Goal: Book appointment/travel/reservation

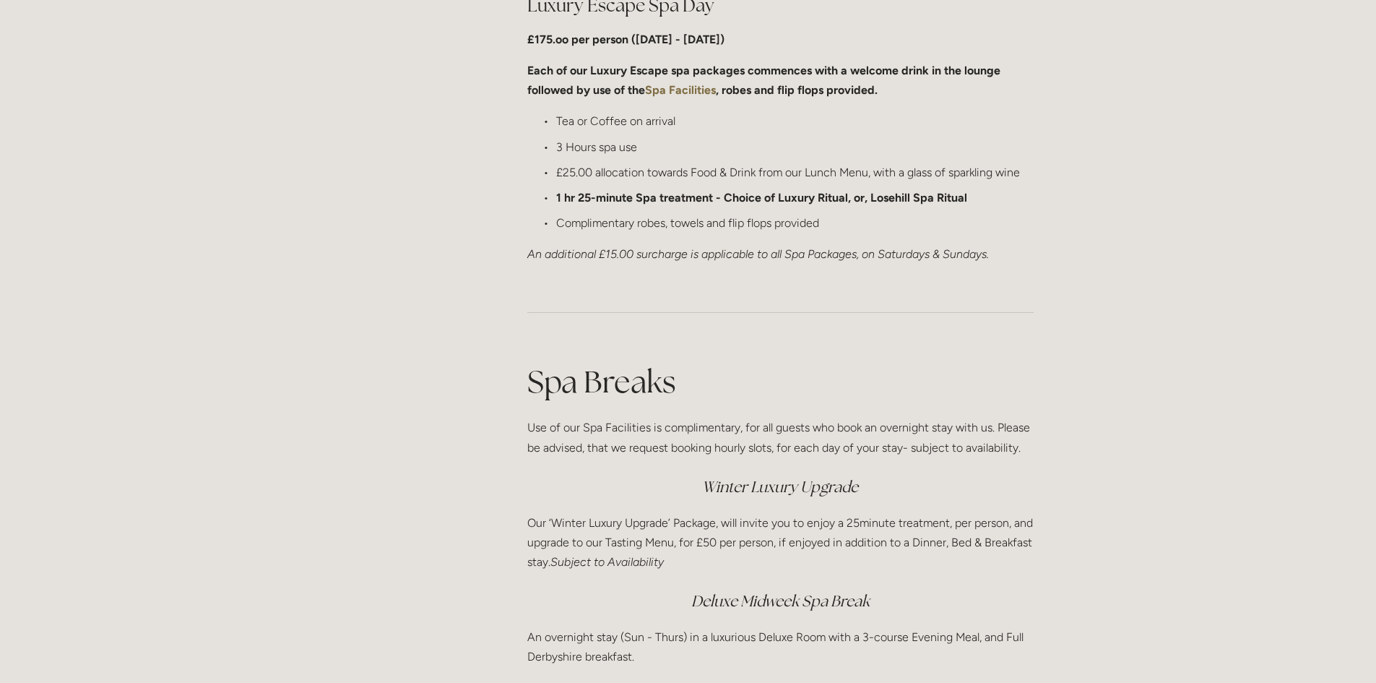
scroll to position [1372, 0]
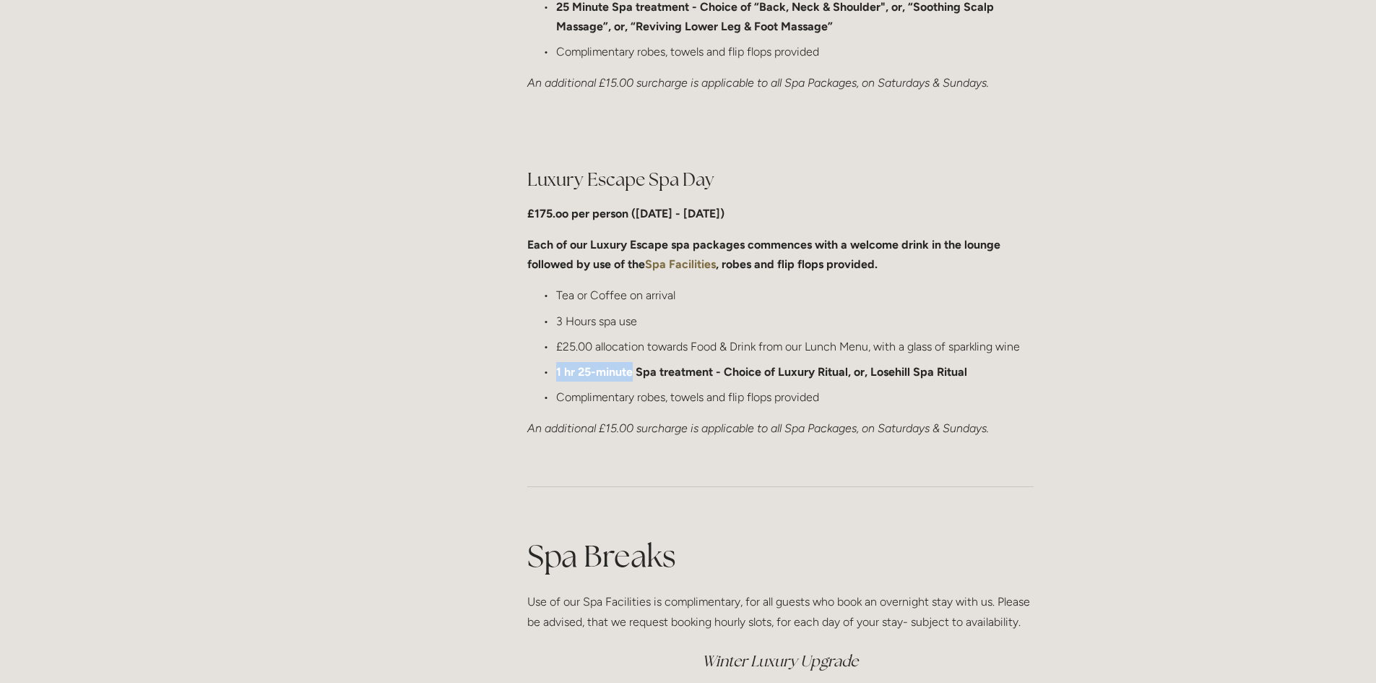
drag, startPoint x: 555, startPoint y: 371, endPoint x: 633, endPoint y: 371, distance: 78.0
click at [633, 371] on p "1 hr 25-minute Spa treatment - Choice of Luxury Ritual, or, Losehill Spa Ritual" at bounding box center [794, 372] width 477 height 20
drag, startPoint x: 555, startPoint y: 319, endPoint x: 636, endPoint y: 321, distance: 80.9
click at [636, 321] on p "3 Hours spa use" at bounding box center [794, 321] width 477 height 20
click at [644, 324] on p "3 Hours spa use" at bounding box center [794, 321] width 477 height 20
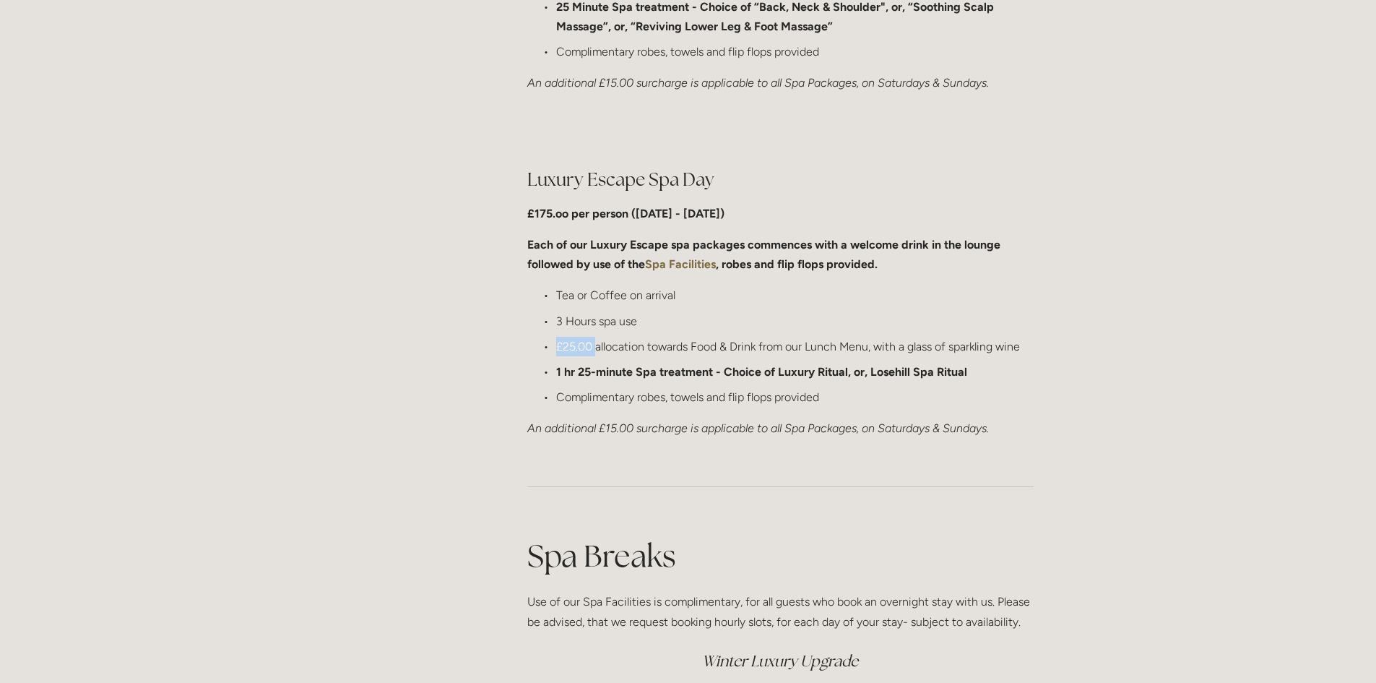
drag, startPoint x: 556, startPoint y: 346, endPoint x: 595, endPoint y: 345, distance: 38.3
click at [595, 345] on p "£25.00 allocation towards Food & Drink from our Lunch Menu, with a glass of spa…" at bounding box center [794, 347] width 477 height 20
drag, startPoint x: 519, startPoint y: 209, endPoint x: 628, endPoint y: 214, distance: 108.4
click at [628, 214] on div "Luxury Escape Spa Day £175.oo per person ([DATE] - [DATE]) Each of our Luxury E…" at bounding box center [780, 303] width 531 height 296
drag, startPoint x: 607, startPoint y: 429, endPoint x: 635, endPoint y: 428, distance: 28.2
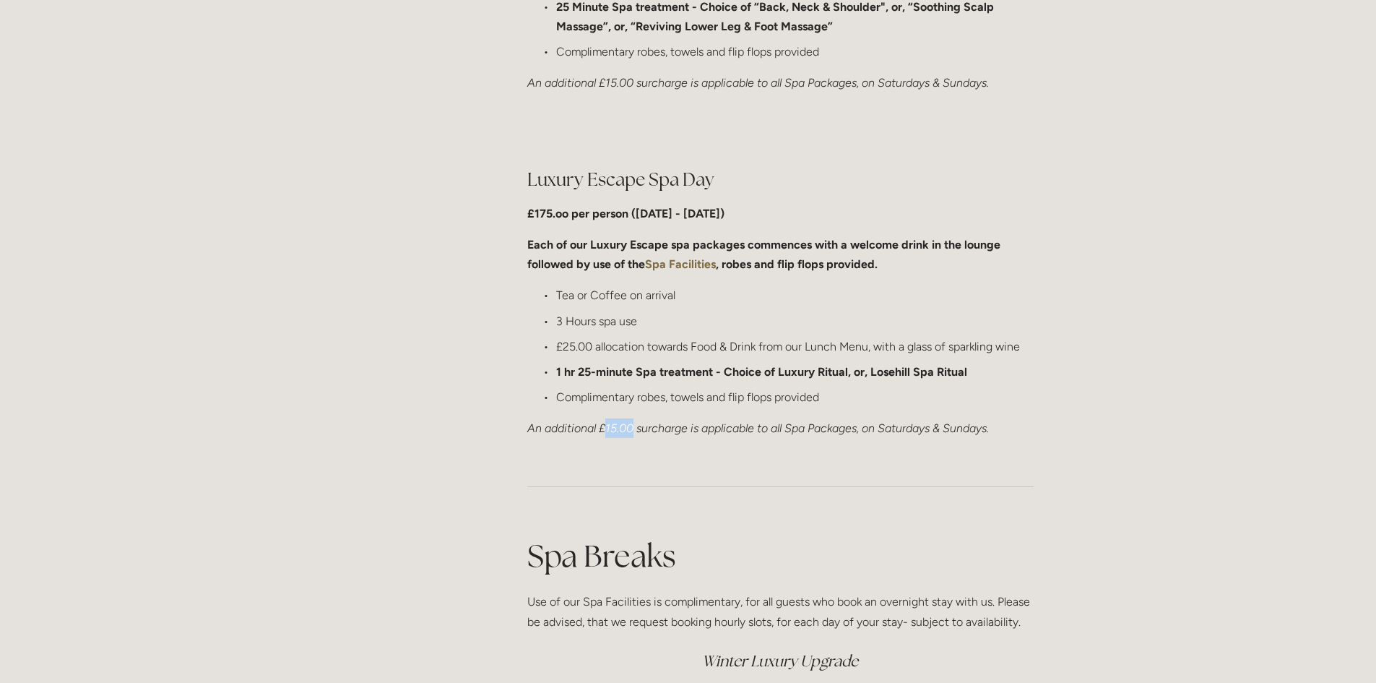
click at [635, 428] on em "An additional £15.00 surcharge is applicable to all Spa Packages, on Saturdays …" at bounding box center [758, 428] width 462 height 14
click at [615, 454] on div at bounding box center [780, 487] width 531 height 72
drag, startPoint x: 598, startPoint y: 426, endPoint x: 631, endPoint y: 422, distance: 33.5
click at [631, 422] on em "An additional £15.00 surcharge is applicable to all Spa Packages, on Saturdays …" at bounding box center [758, 428] width 462 height 14
click at [559, 316] on p "3 Hours spa use" at bounding box center [794, 321] width 477 height 20
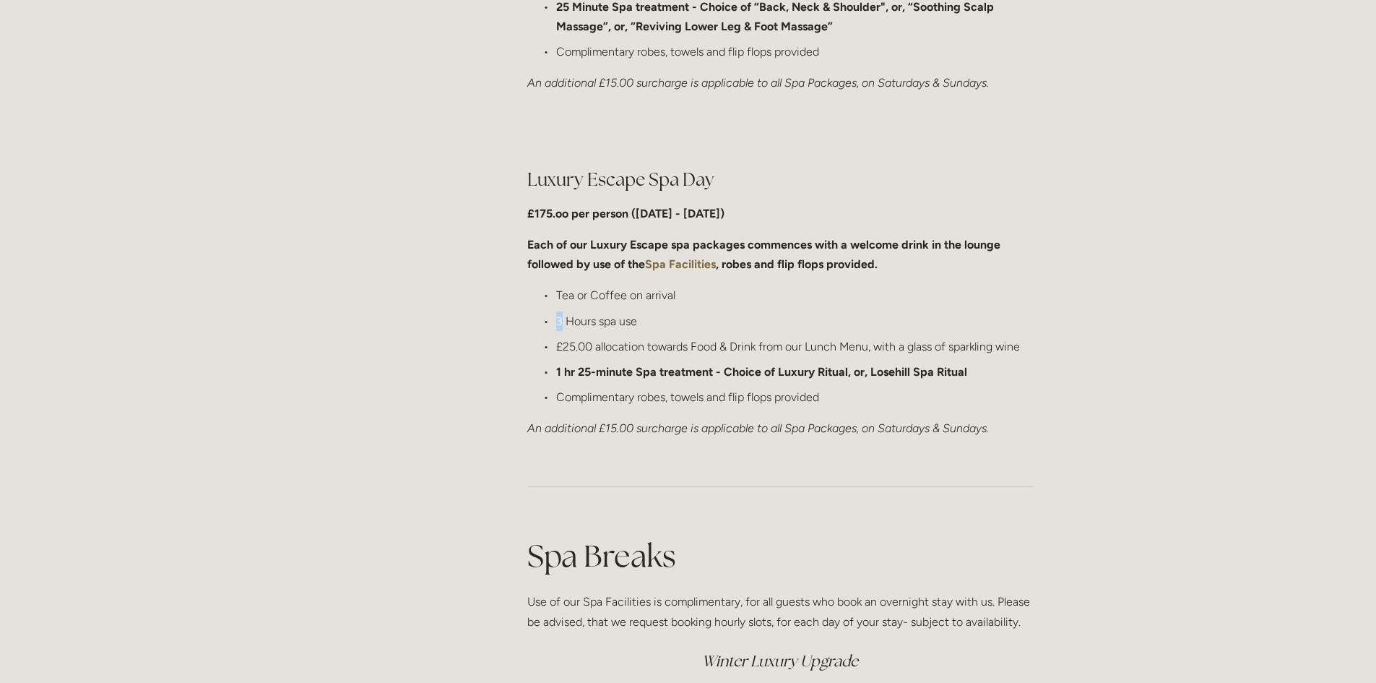
click at [556, 324] on p "3 Hours spa use" at bounding box center [794, 321] width 477 height 20
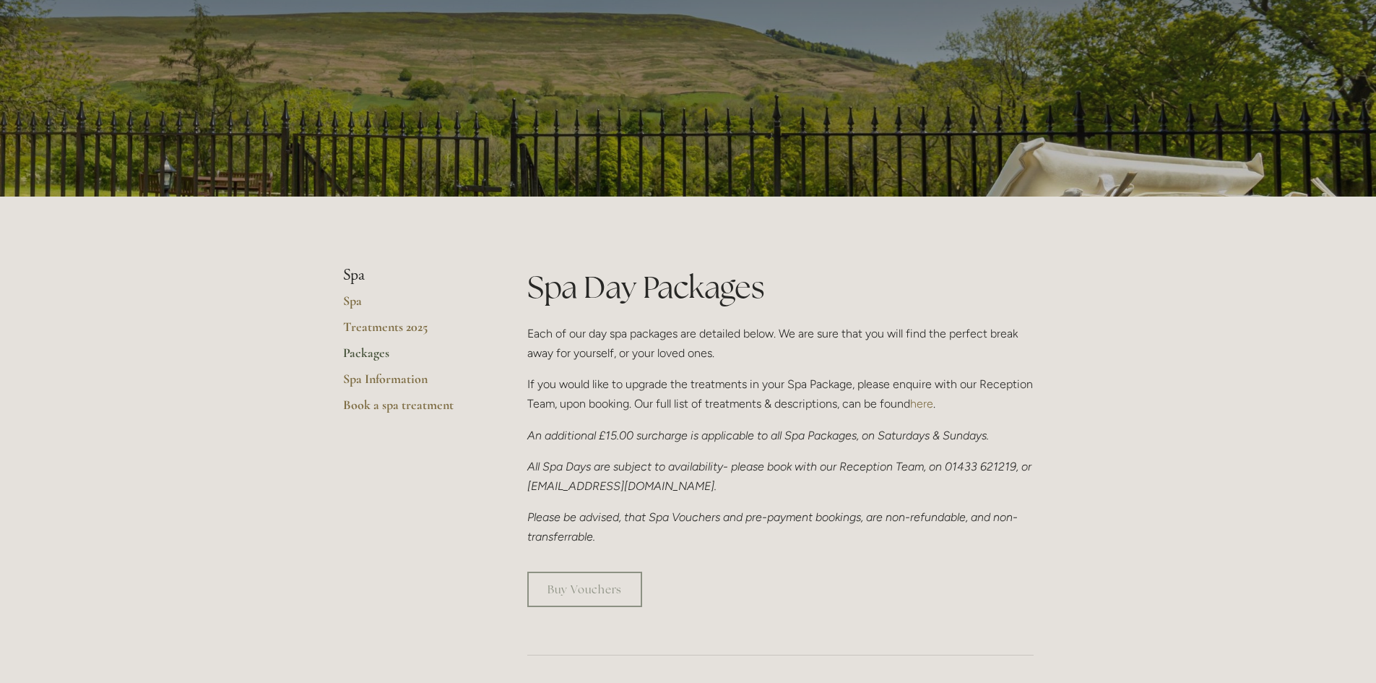
scroll to position [0, 0]
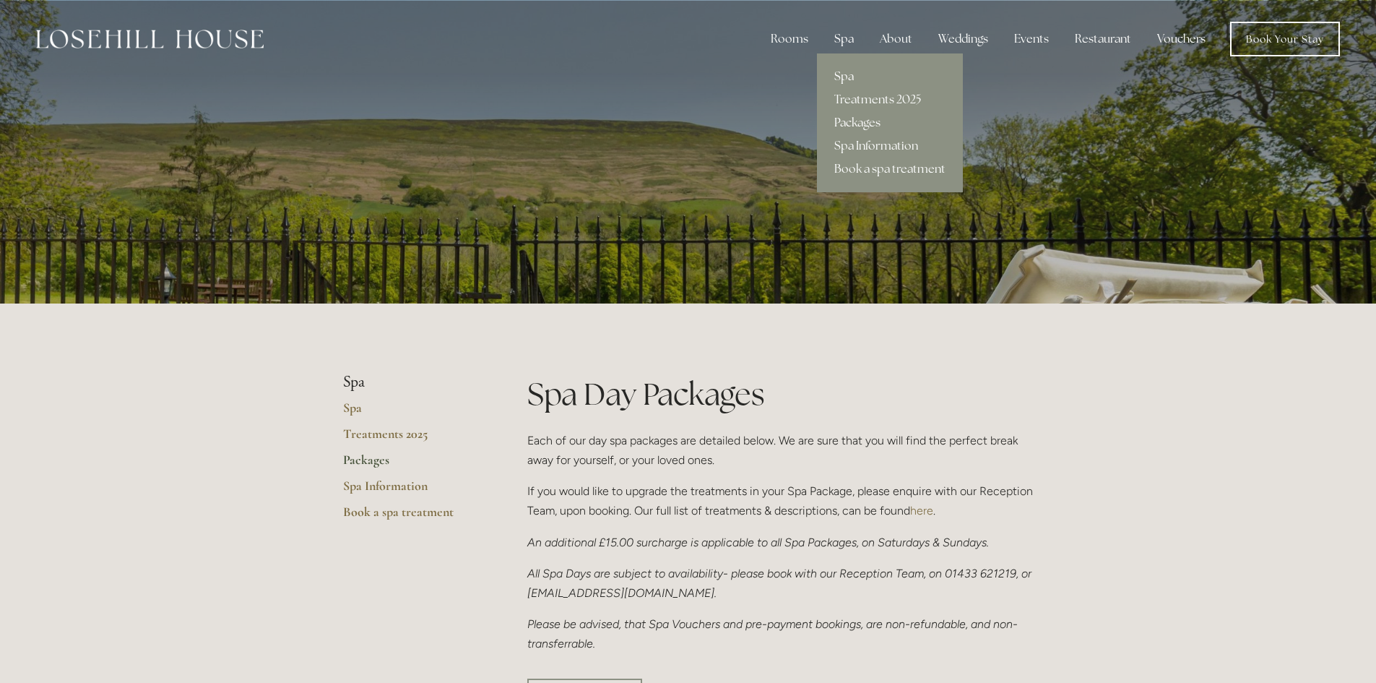
click at [846, 69] on link "Spa" at bounding box center [890, 76] width 146 height 23
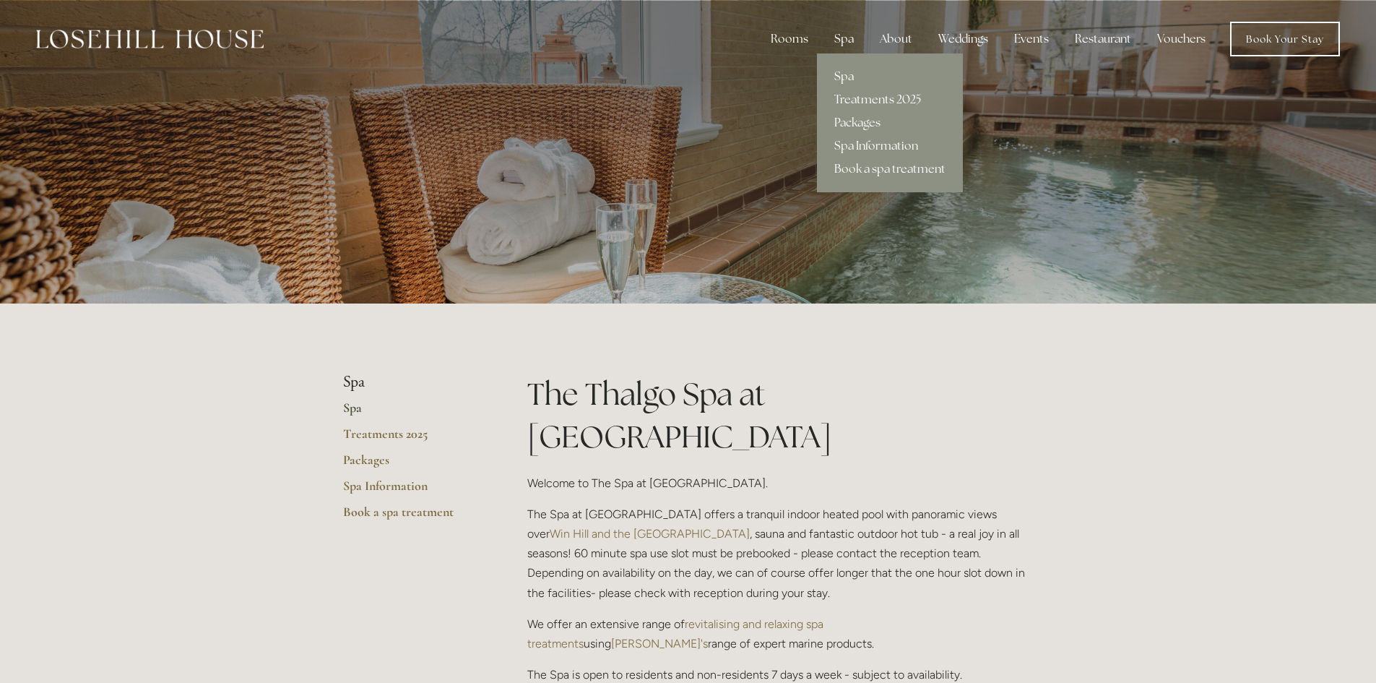
click at [854, 93] on link "Treatments 2025" at bounding box center [890, 99] width 146 height 23
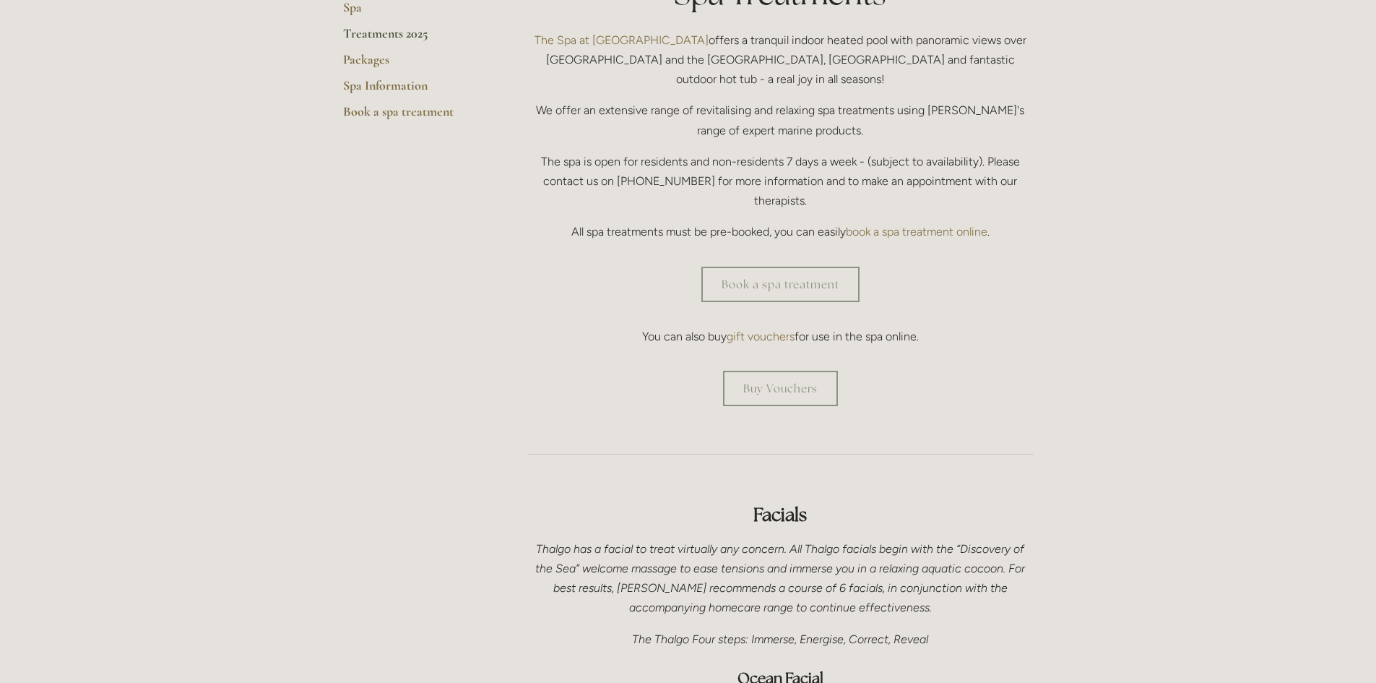
scroll to position [433, 0]
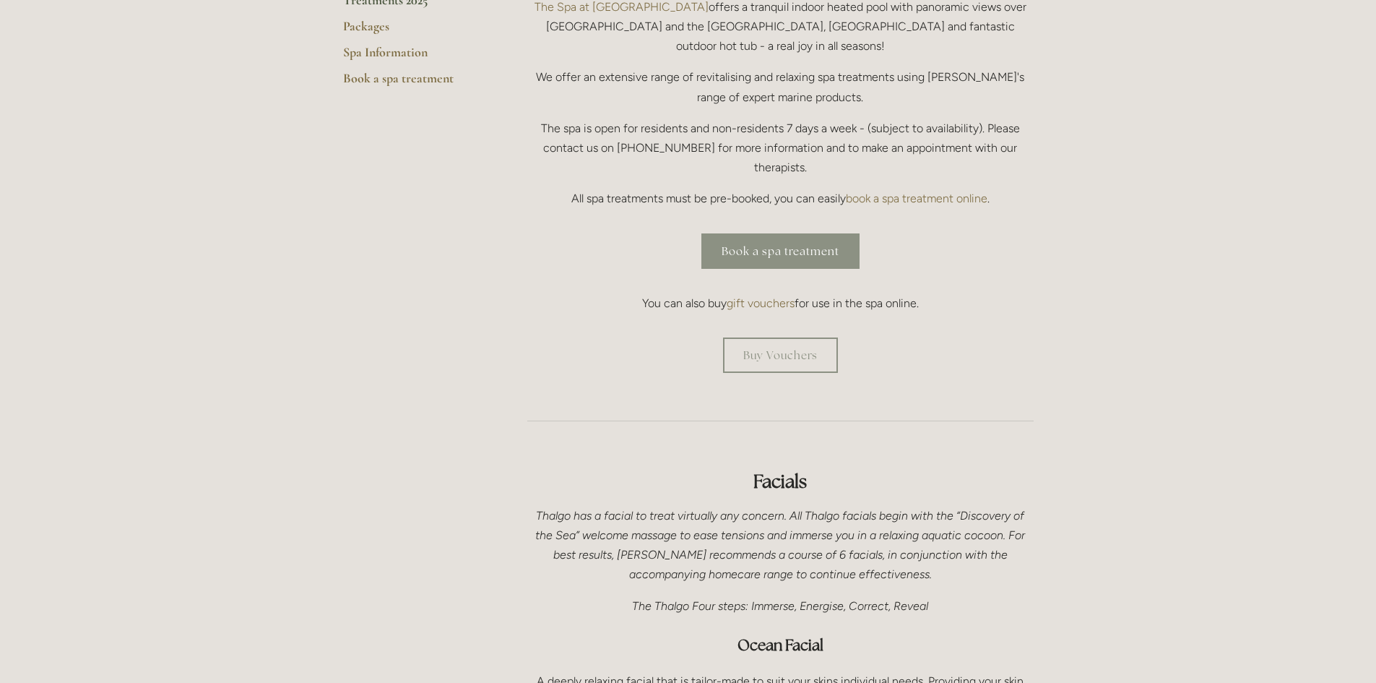
click at [779, 233] on link "Book a spa treatment" at bounding box center [780, 250] width 158 height 35
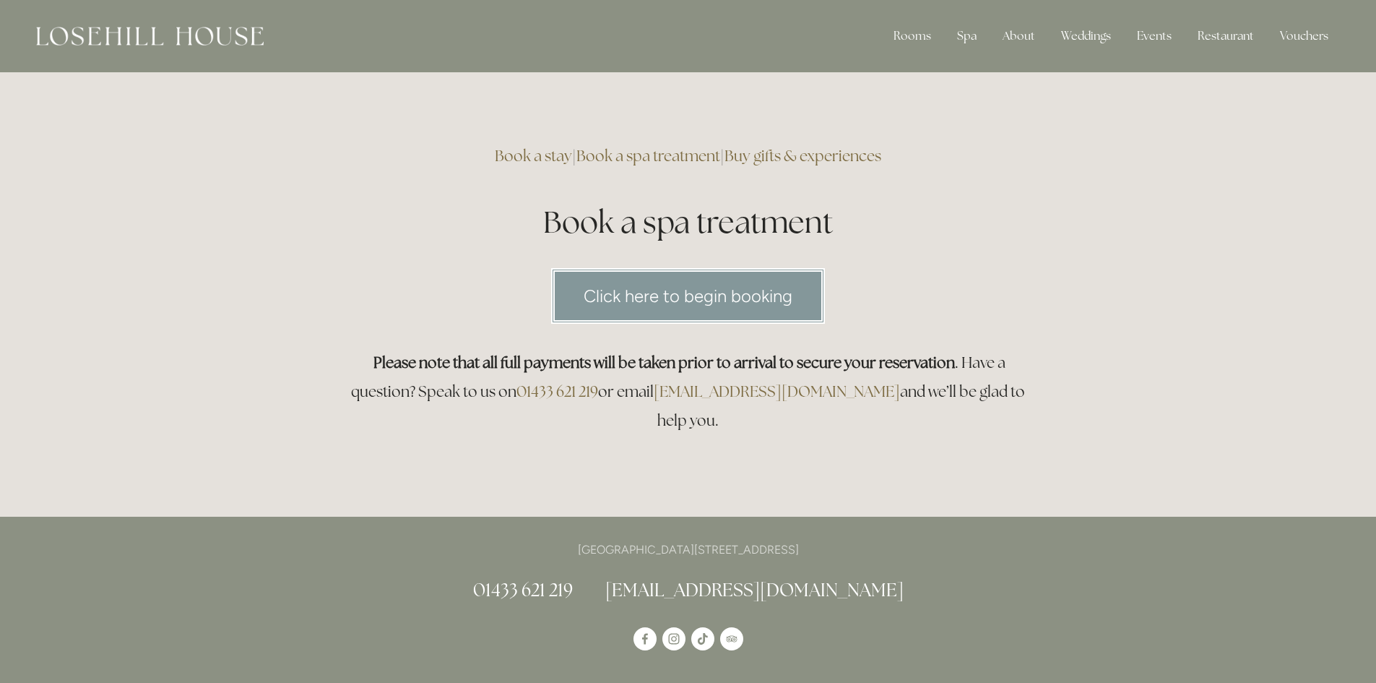
click at [677, 304] on link "Click here to begin booking" at bounding box center [688, 296] width 274 height 56
